Goal: Find specific page/section

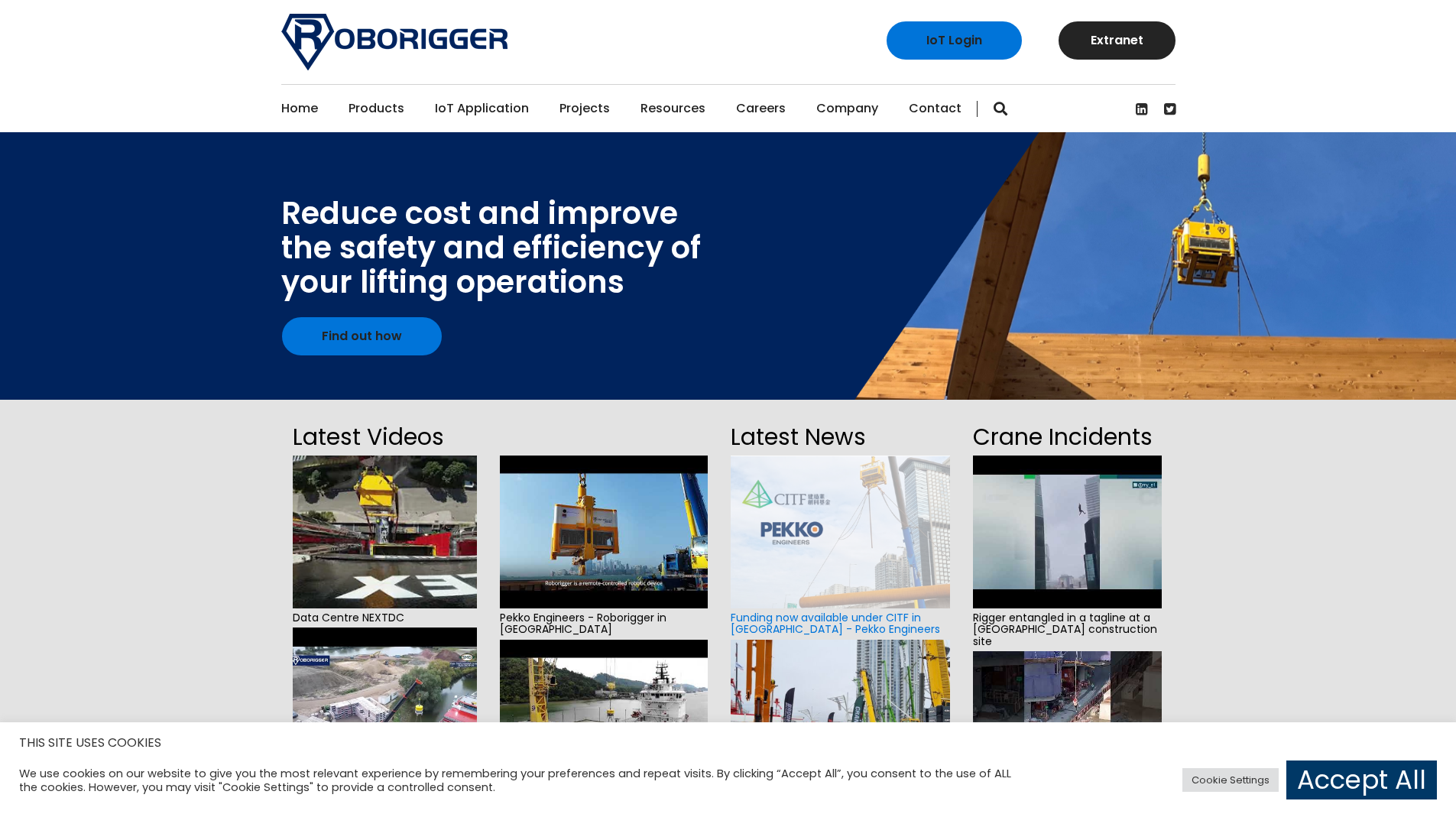
click at [588, 107] on link "Projects" at bounding box center [584, 108] width 51 height 47
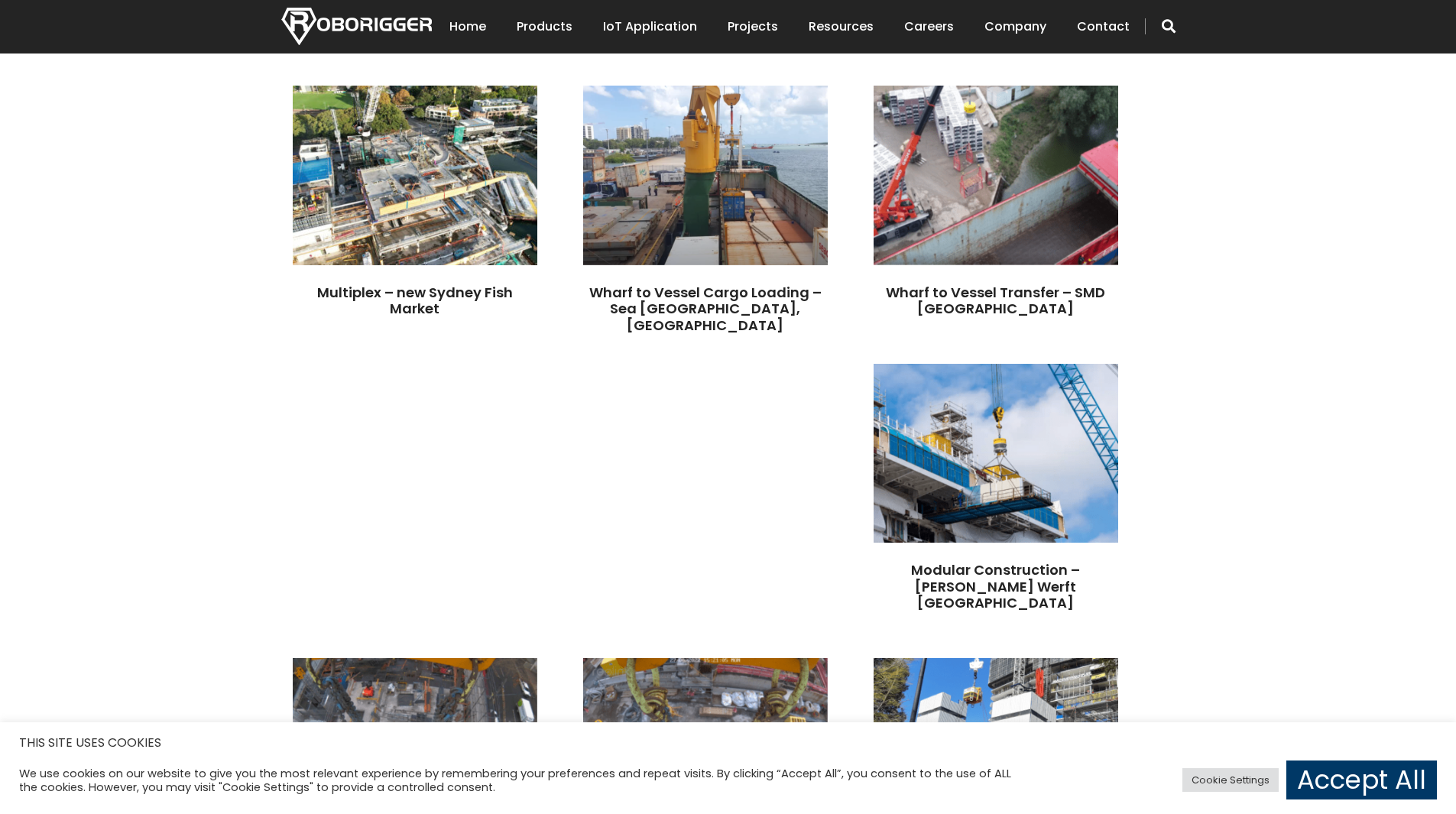
scroll to position [611, 0]
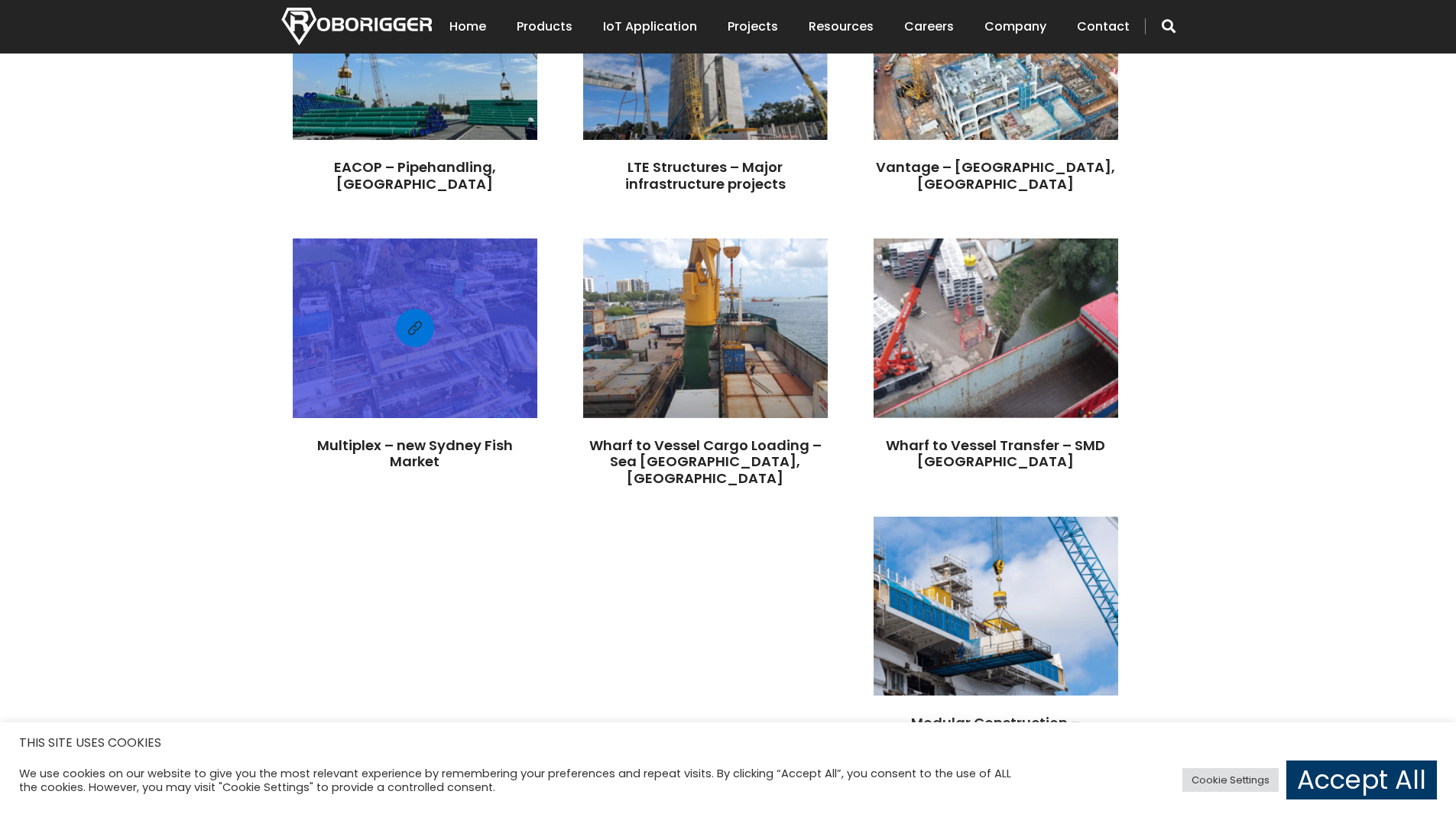
click at [537, 344] on div at bounding box center [415, 328] width 244 height 163
click at [513, 439] on link "Multiplex – new Sydney Fish Market" at bounding box center [415, 453] width 195 height 36
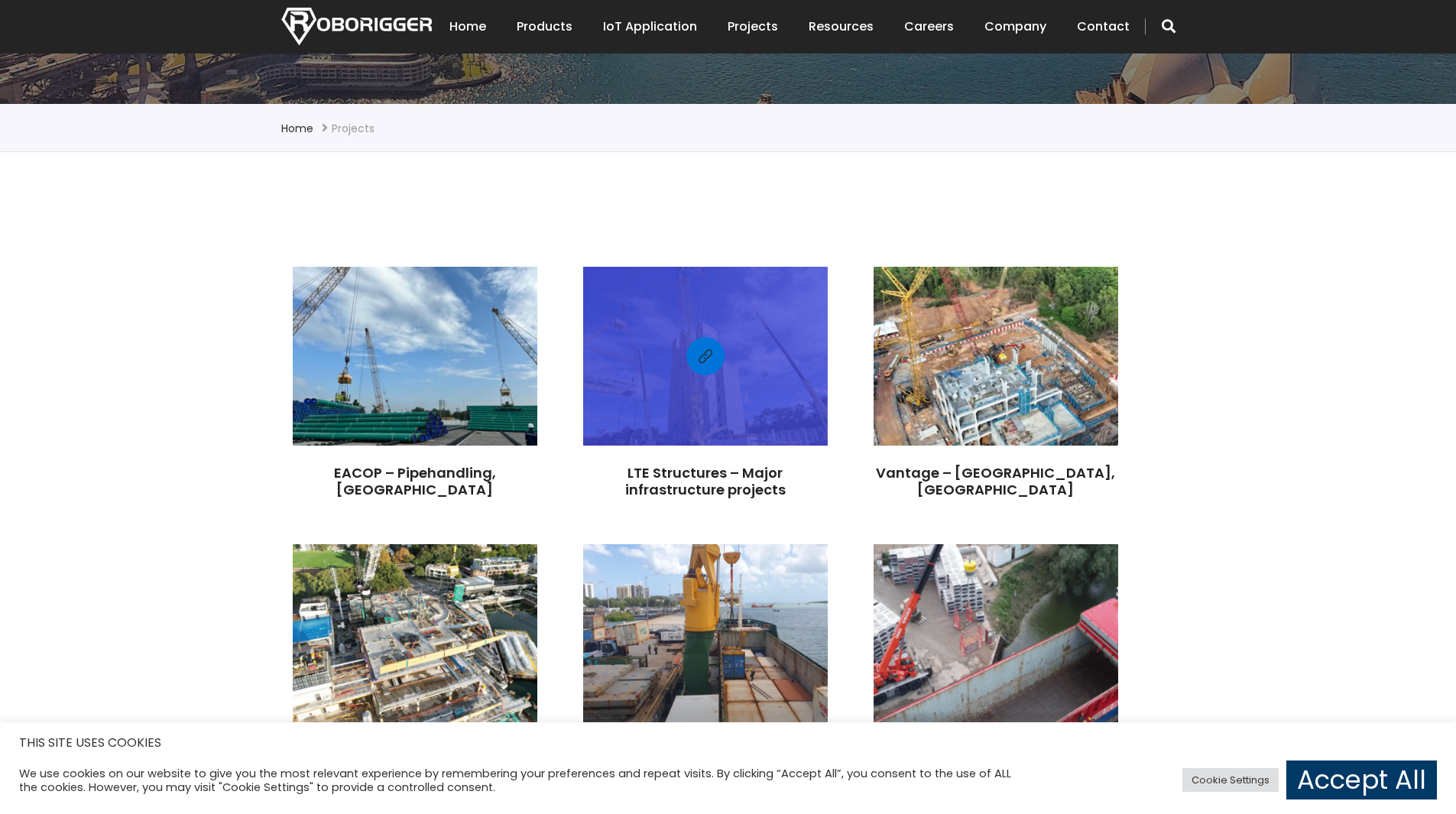
scroll to position [459, 0]
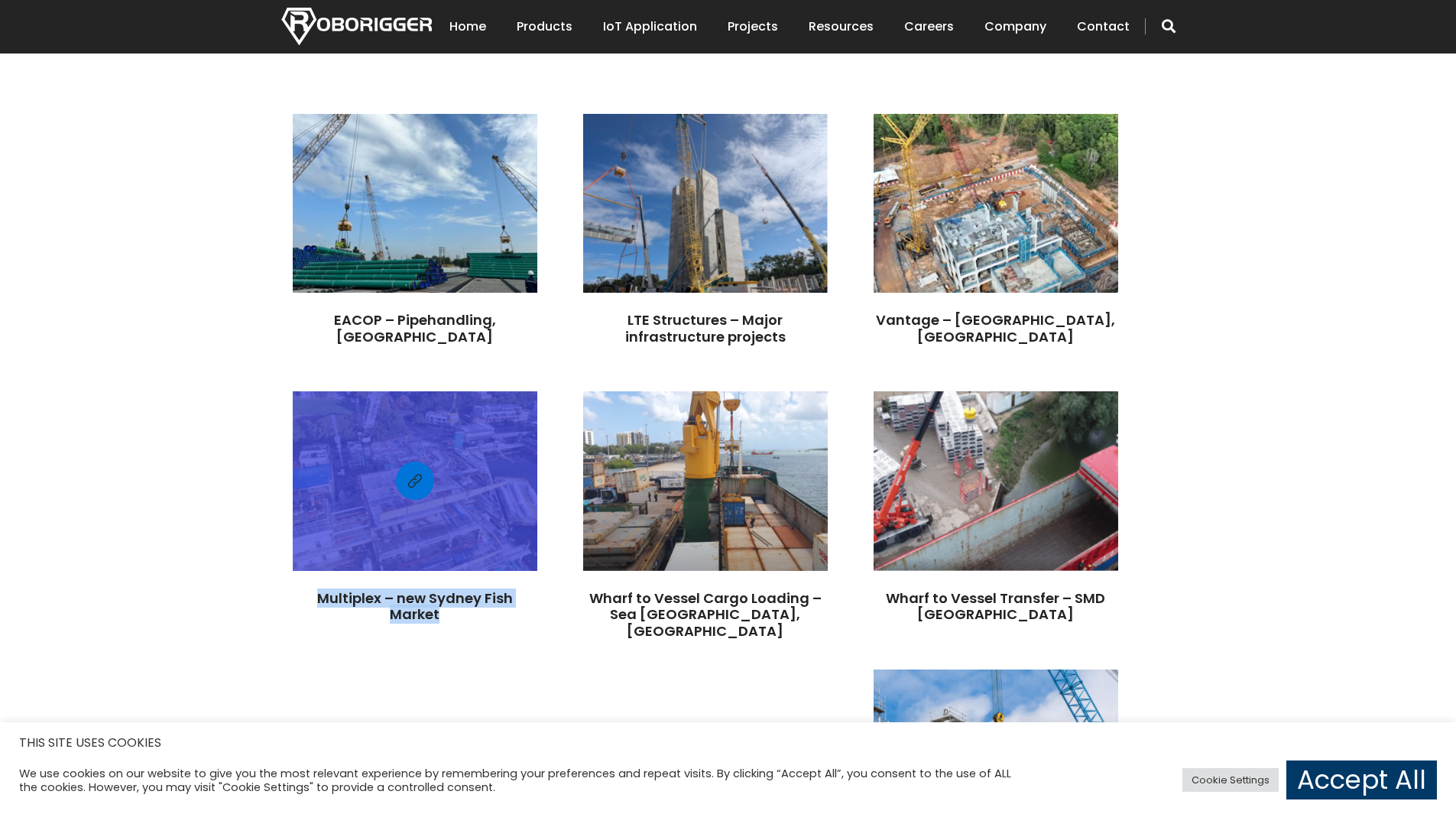
drag, startPoint x: 884, startPoint y: 575, endPoint x: 1038, endPoint y: 594, distance: 155.2
click at [537, 594] on h3 "Multiplex – new Sydney Fish Market" at bounding box center [415, 597] width 244 height 54
copy link "Multiplex – new Sydney Fish Market"
